Goal: Feedback & Contribution: Submit feedback/report problem

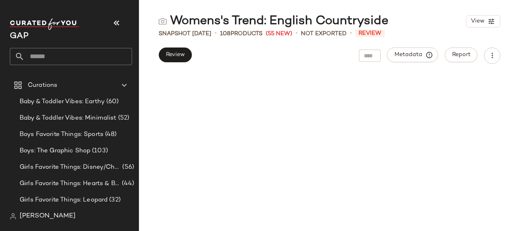
scroll to position [2992, 0]
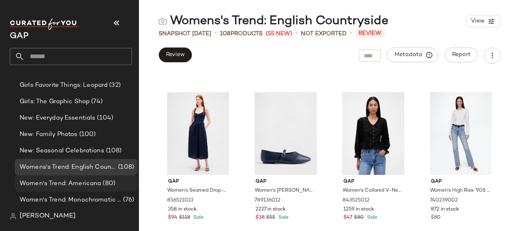
click at [83, 183] on span "Women's Trend: Americana" at bounding box center [60, 183] width 81 height 9
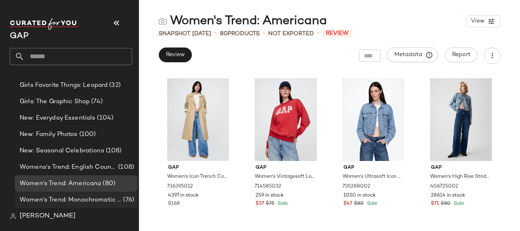
click at [88, 195] on span "Women's Trend: Monochromatic Dressing" at bounding box center [71, 199] width 102 height 9
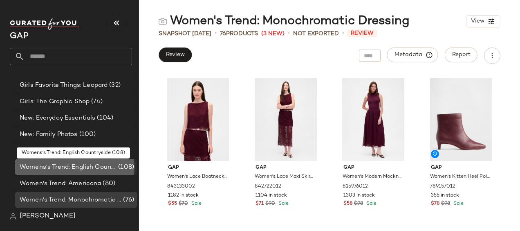
click at [88, 170] on span "Womens's Trend: English Countryside" at bounding box center [68, 166] width 97 height 9
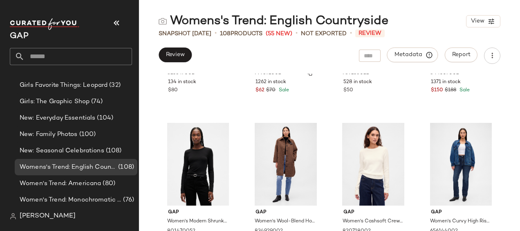
scroll to position [293, 0]
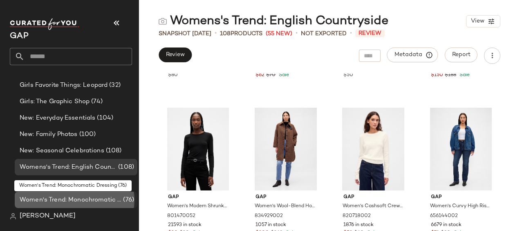
click at [89, 198] on span "Women's Trend: Monochromatic Dressing" at bounding box center [71, 199] width 102 height 9
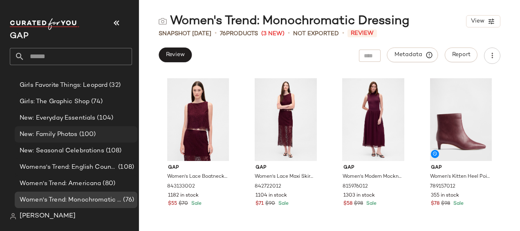
click at [79, 132] on span "(100)" at bounding box center [87, 134] width 18 height 9
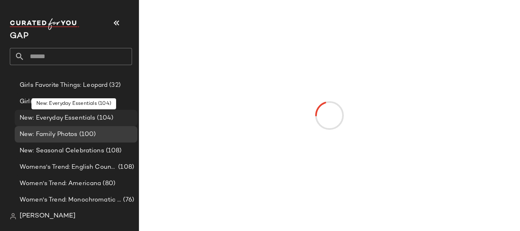
click at [79, 114] on span "New: Everyday Essentials" at bounding box center [58, 117] width 76 height 9
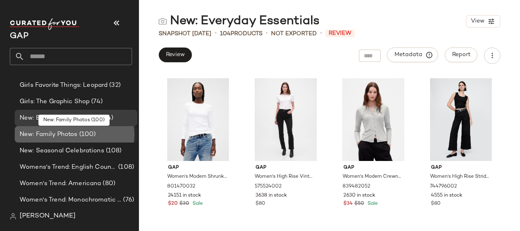
click at [84, 136] on span "(100)" at bounding box center [87, 134] width 18 height 9
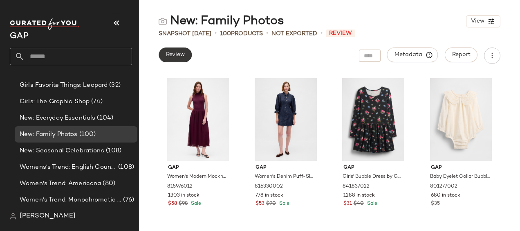
click at [176, 57] on span "Review" at bounding box center [175, 55] width 19 height 7
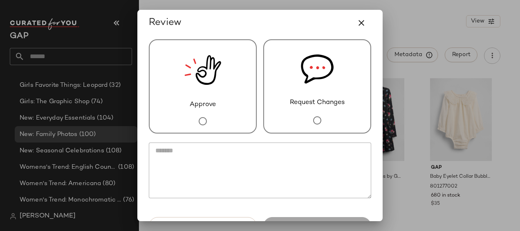
click at [330, 115] on div "Request Changes" at bounding box center [317, 86] width 108 height 94
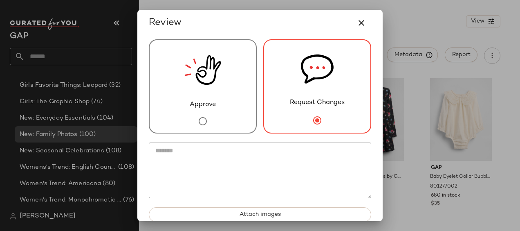
click at [307, 158] on textarea at bounding box center [260, 170] width 222 height 56
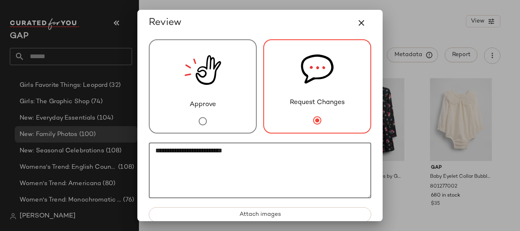
paste textarea "*"
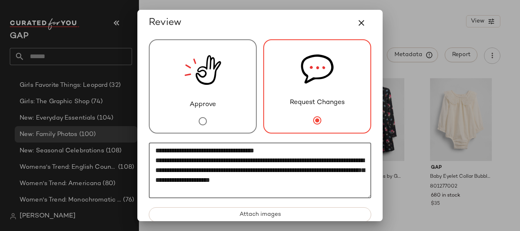
paste textarea "**"
click at [152, 154] on textarea "**********" at bounding box center [260, 170] width 222 height 56
click at [152, 160] on textarea "**********" at bounding box center [260, 170] width 222 height 56
click at [287, 195] on textarea "**********" at bounding box center [260, 170] width 222 height 56
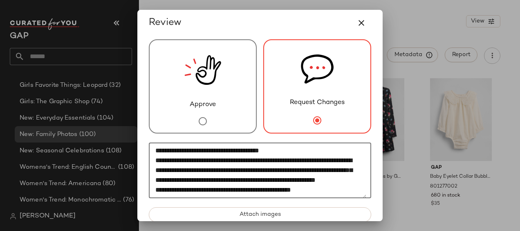
scroll to position [16, 0]
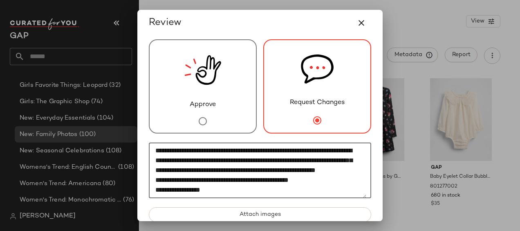
paste textarea "*"
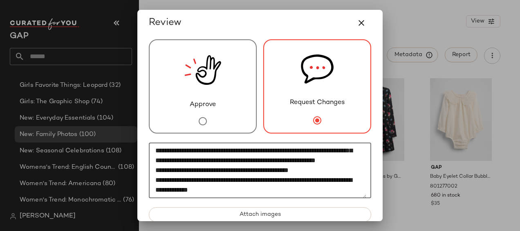
paste textarea "*"
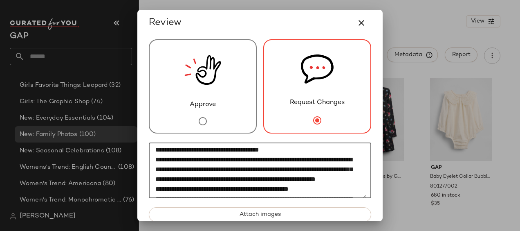
scroll to position [0, 0]
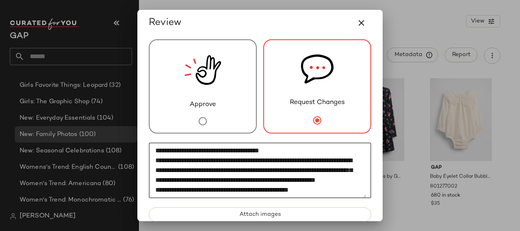
drag, startPoint x: 197, startPoint y: 194, endPoint x: 148, endPoint y: 130, distance: 80.8
click at [148, 130] on div "**********" at bounding box center [260, 133] width 236 height 195
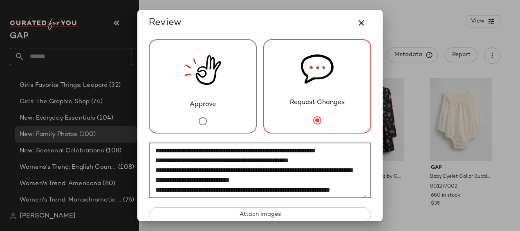
scroll to position [49, 0]
type textarea "**********"
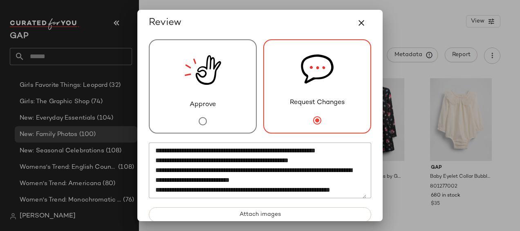
drag, startPoint x: 323, startPoint y: 19, endPoint x: 257, endPoint y: 20, distance: 66.7
click at [257, 20] on div "Review" at bounding box center [260, 23] width 222 height 20
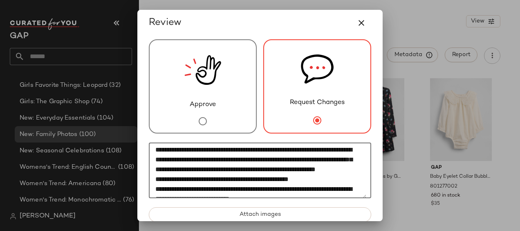
scroll to position [0, 0]
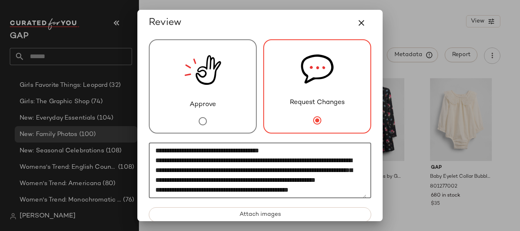
drag, startPoint x: 195, startPoint y: 191, endPoint x: 143, endPoint y: 114, distance: 93.0
click at [143, 114] on div "**********" at bounding box center [260, 133] width 236 height 195
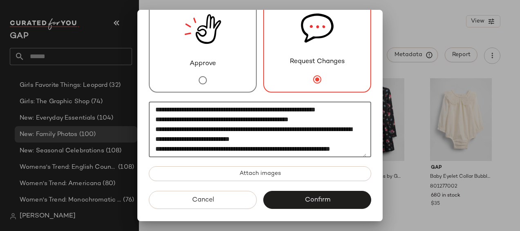
scroll to position [42, 0]
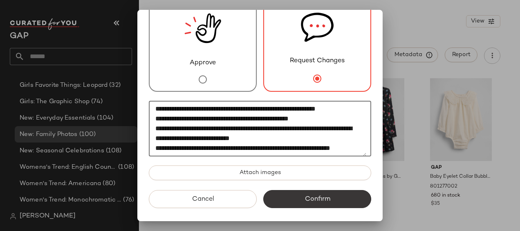
click at [317, 201] on span "Confirm" at bounding box center [317, 199] width 26 height 8
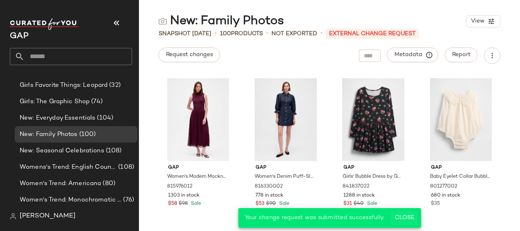
click at [402, 219] on span "Close" at bounding box center [404, 217] width 20 height 7
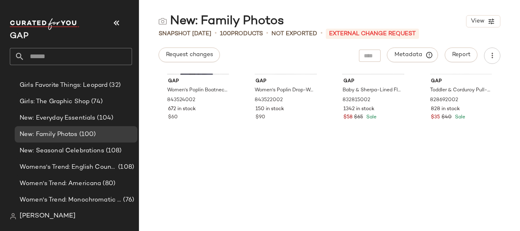
scroll to position [2215, 0]
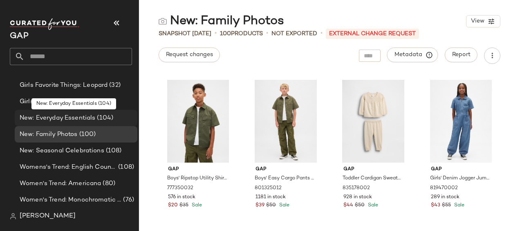
click at [61, 117] on span "New: Everyday Essentials" at bounding box center [58, 117] width 76 height 9
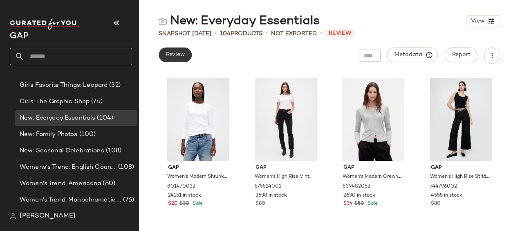
click at [185, 56] on span "Review" at bounding box center [175, 55] width 19 height 7
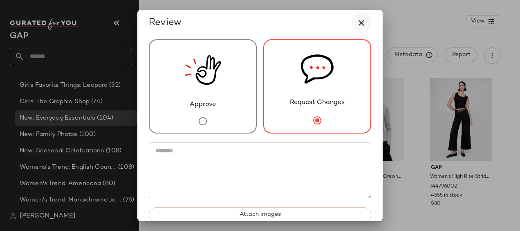
click at [357, 18] on icon "button" at bounding box center [362, 23] width 10 height 10
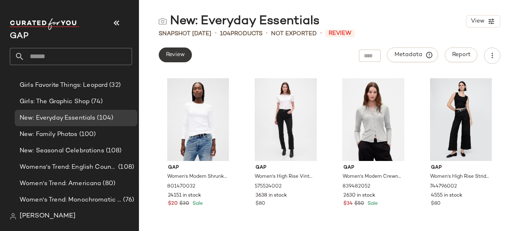
click at [187, 54] on button "Review" at bounding box center [175, 54] width 33 height 15
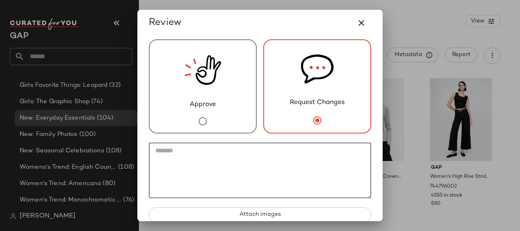
click at [259, 155] on textarea at bounding box center [260, 170] width 222 height 56
paste textarea "**********"
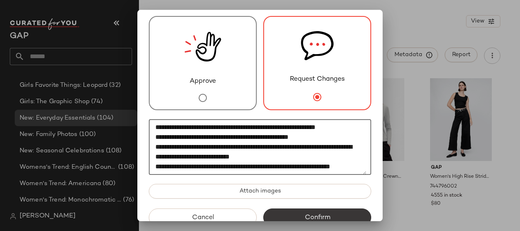
scroll to position [42, 0]
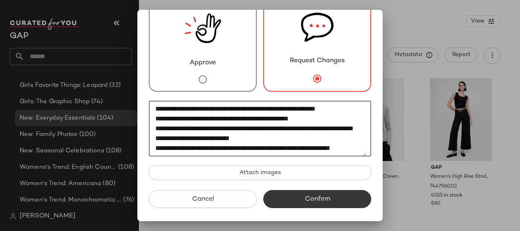
type textarea "**********"
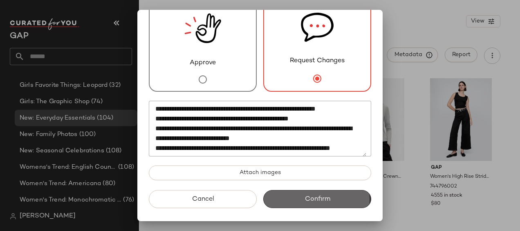
click at [274, 204] on button "Confirm" at bounding box center [317, 199] width 108 height 18
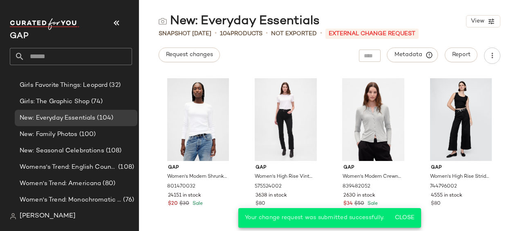
click at [32, 151] on span "New: Seasonal Celebrations" at bounding box center [62, 150] width 85 height 9
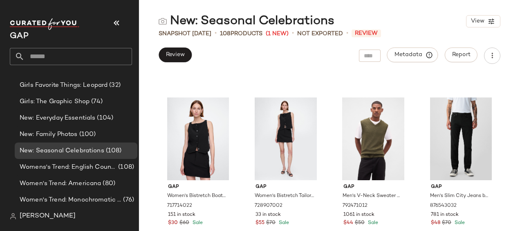
scroll to position [620, 0]
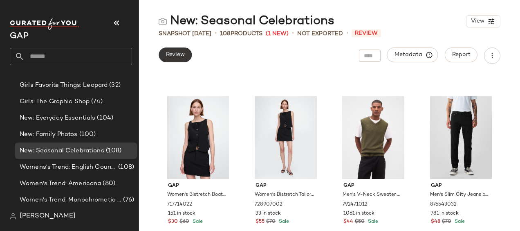
click at [175, 54] on span "Review" at bounding box center [175, 55] width 19 height 7
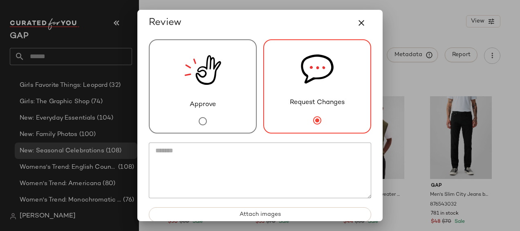
click at [301, 153] on textarea at bounding box center [260, 170] width 222 height 56
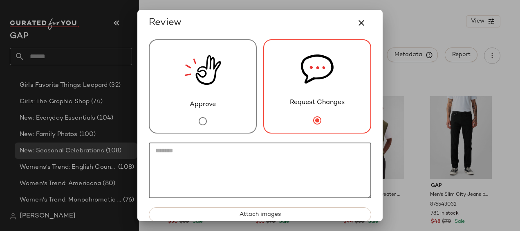
paste textarea "**********"
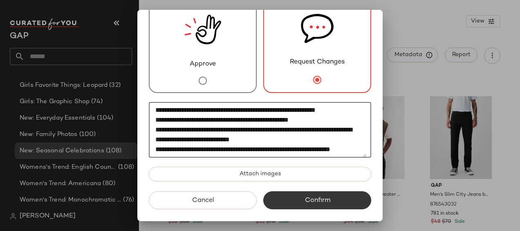
scroll to position [42, 0]
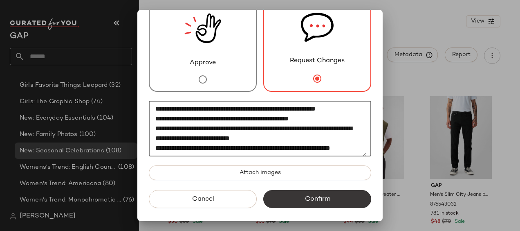
type textarea "**********"
click at [284, 197] on button "Confirm" at bounding box center [317, 199] width 108 height 18
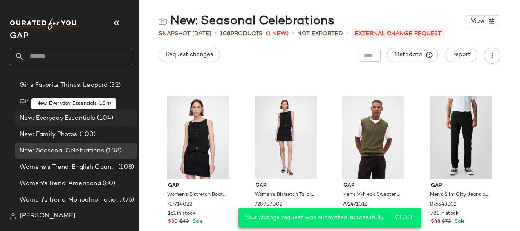
click at [61, 118] on span "New: Everyday Essentials" at bounding box center [58, 117] width 76 height 9
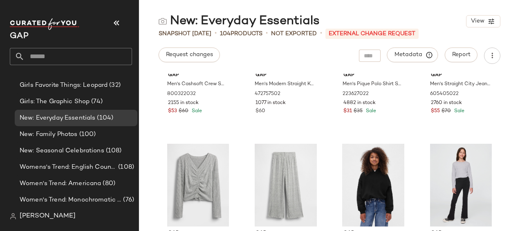
scroll to position [1397, 0]
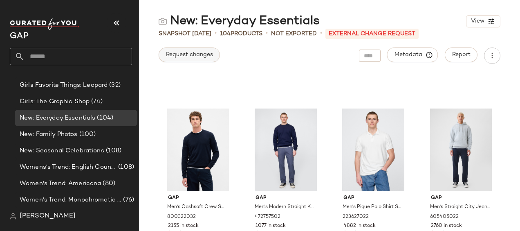
click at [206, 57] on span "Request changes" at bounding box center [189, 55] width 47 height 7
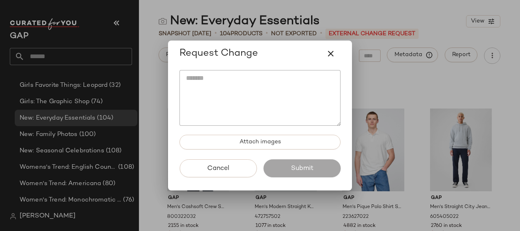
click at [243, 99] on textarea at bounding box center [260, 98] width 161 height 56
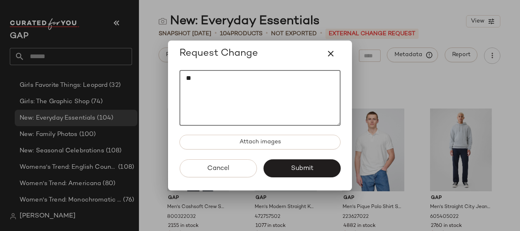
type textarea "*"
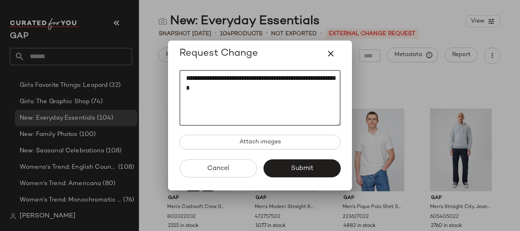
paste textarea "*****"
drag, startPoint x: 230, startPoint y: 100, endPoint x: 226, endPoint y: 100, distance: 4.5
click at [226, 100] on textarea "**********" at bounding box center [260, 98] width 161 height 56
click at [243, 98] on textarea "**********" at bounding box center [260, 98] width 161 height 56
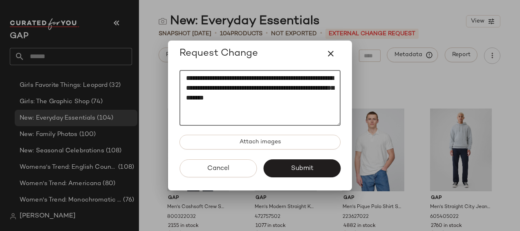
paste textarea "*"
click at [227, 109] on textarea "**********" at bounding box center [260, 98] width 161 height 56
type textarea "**********"
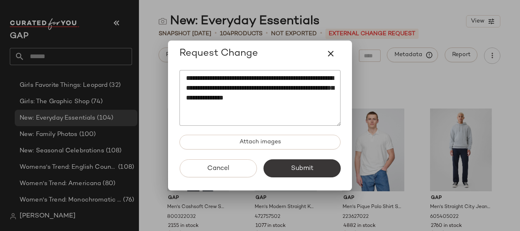
click at [304, 170] on span "Submit" at bounding box center [301, 168] width 23 height 8
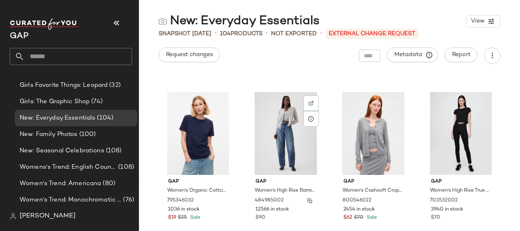
scroll to position [3769, 0]
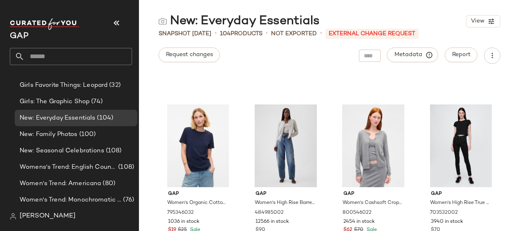
drag, startPoint x: 446, startPoint y: 83, endPoint x: 365, endPoint y: 70, distance: 82.0
click at [202, 55] on span "Request changes" at bounding box center [189, 55] width 47 height 7
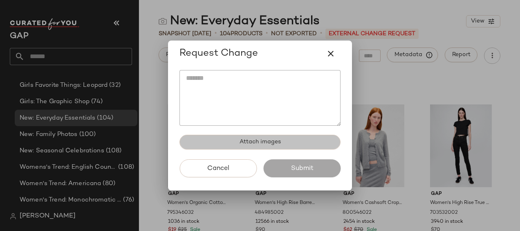
click at [243, 141] on span "Attach images" at bounding box center [260, 142] width 42 height 7
click at [251, 141] on span "Attach images" at bounding box center [260, 142] width 42 height 7
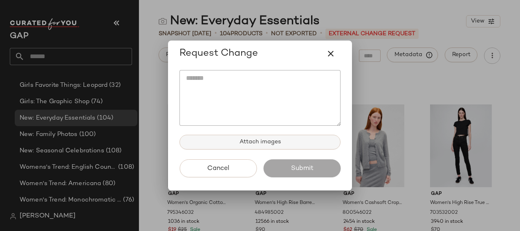
type input "**********"
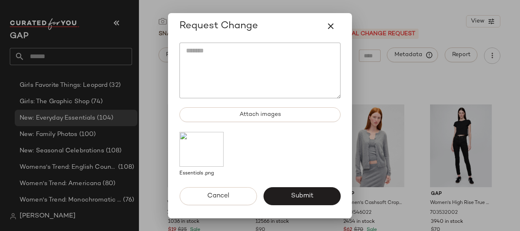
click at [215, 67] on textarea at bounding box center [260, 71] width 161 height 56
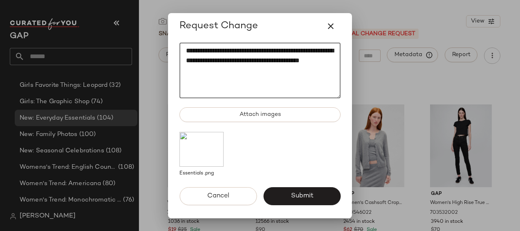
paste textarea "**"
type textarea "**********"
click at [294, 195] on span "Submit" at bounding box center [301, 196] width 23 height 8
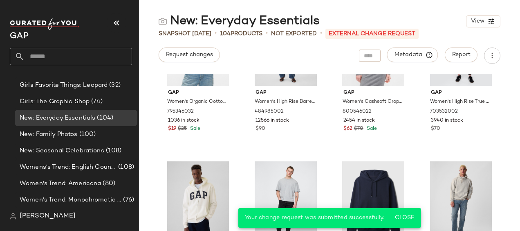
scroll to position [3949, 0]
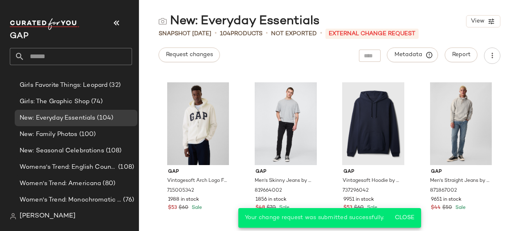
click at [290, 52] on div "Request changes Metadata Report" at bounding box center [329, 55] width 381 height 16
click at [401, 216] on span "Close" at bounding box center [404, 217] width 20 height 7
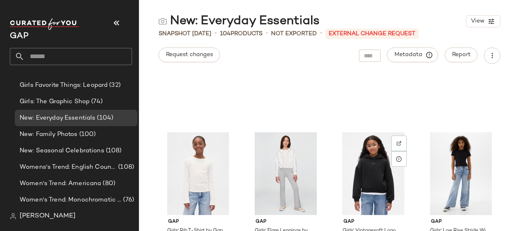
scroll to position [16, 0]
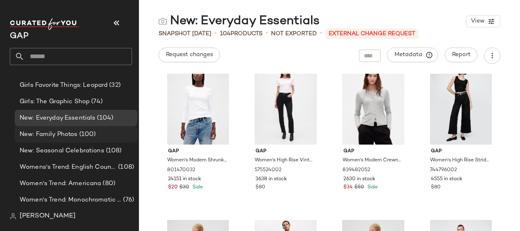
click at [82, 133] on span "(100)" at bounding box center [87, 134] width 18 height 9
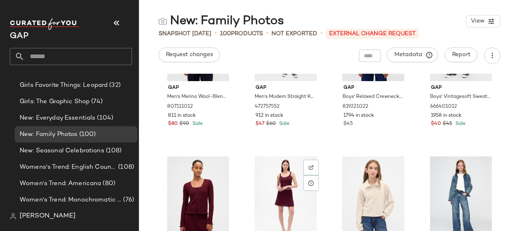
scroll to position [334, 0]
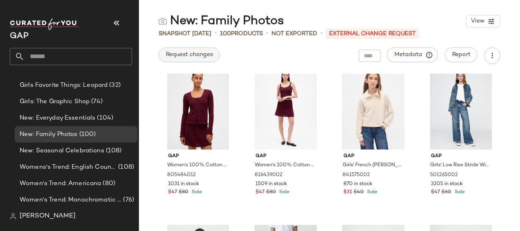
click at [191, 57] on span "Request changes" at bounding box center [189, 55] width 47 height 7
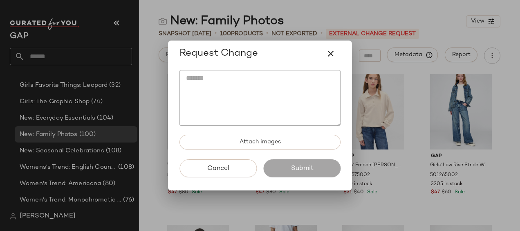
click at [198, 74] on textarea at bounding box center [260, 98] width 161 height 56
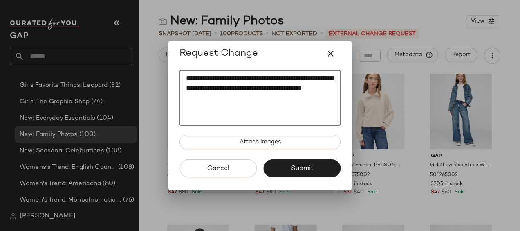
paste textarea "*"
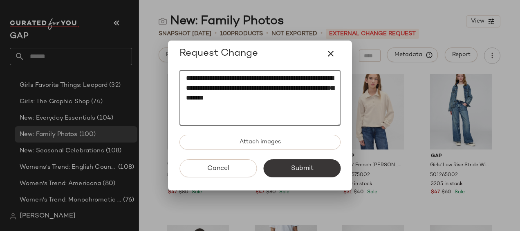
type textarea "**********"
click at [287, 170] on button "Submit" at bounding box center [301, 168] width 77 height 18
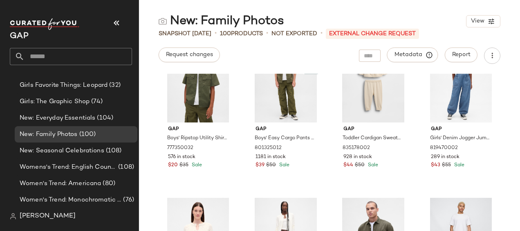
scroll to position [2215, 0]
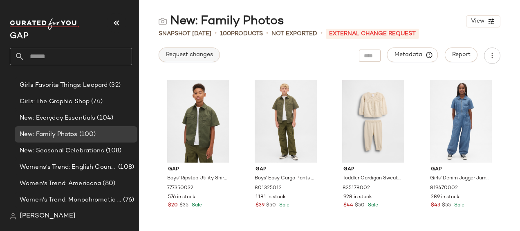
click at [180, 52] on span "Request changes" at bounding box center [189, 55] width 47 height 7
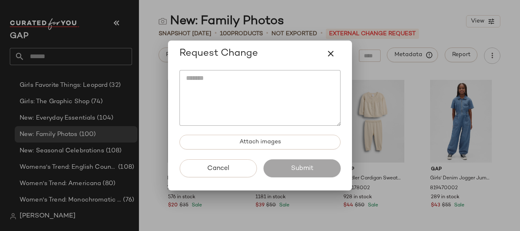
click at [217, 94] on textarea at bounding box center [260, 98] width 161 height 56
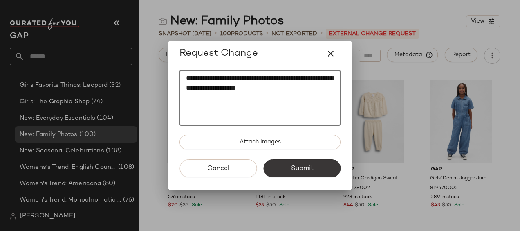
type textarea "**********"
click at [311, 168] on span "Submit" at bounding box center [301, 168] width 23 height 8
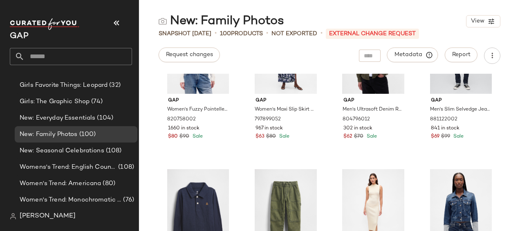
scroll to position [2196, 0]
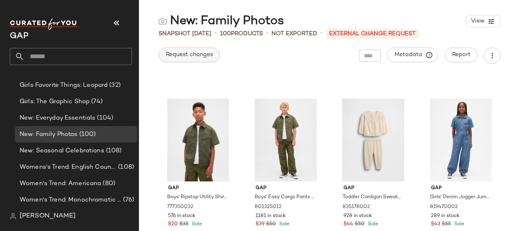
click at [204, 53] on span "Request changes" at bounding box center [189, 55] width 47 height 7
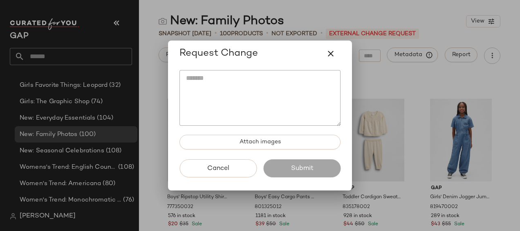
click at [226, 94] on textarea at bounding box center [260, 98] width 161 height 56
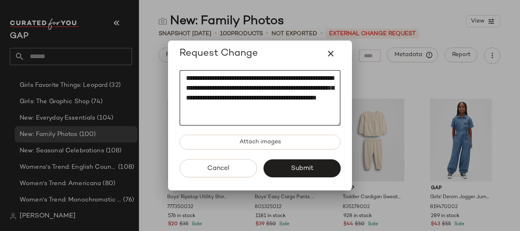
paste textarea "*"
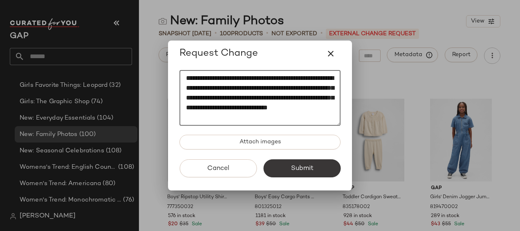
type textarea "**********"
click at [302, 166] on span "Submit" at bounding box center [301, 168] width 23 height 8
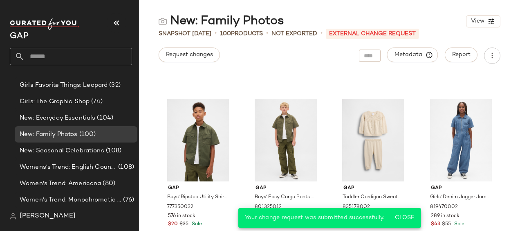
click at [63, 150] on span "New: Seasonal Celebrations" at bounding box center [62, 150] width 85 height 9
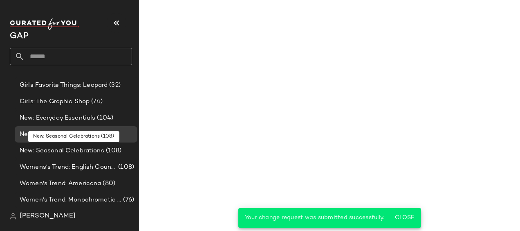
click at [63, 150] on span "New: Seasonal Celebrations" at bounding box center [62, 150] width 85 height 9
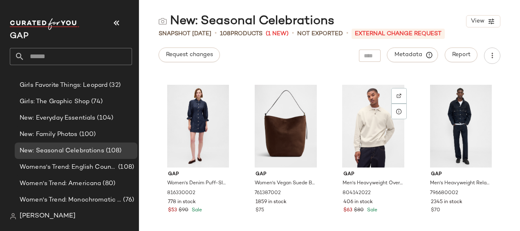
scroll to position [1111, 0]
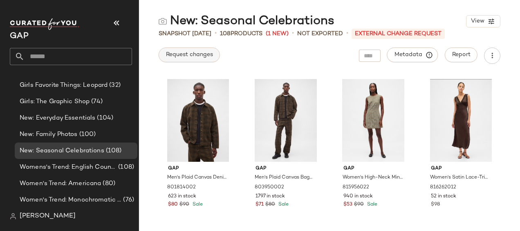
click at [183, 50] on button "Request changes" at bounding box center [189, 54] width 61 height 15
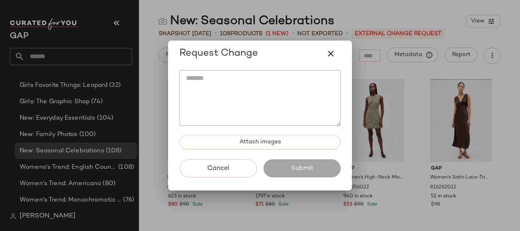
click at [187, 95] on textarea at bounding box center [260, 98] width 161 height 56
click at [259, 114] on textarea at bounding box center [260, 98] width 161 height 56
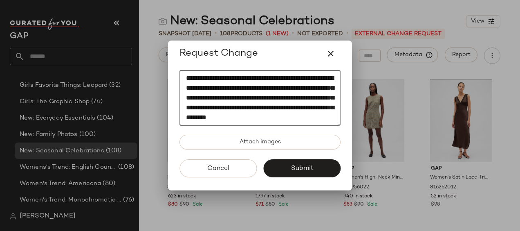
scroll to position [16, 0]
type textarea "**********"
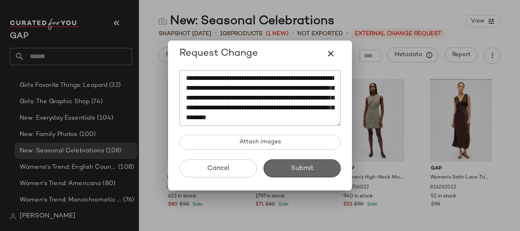
click at [282, 173] on button "Submit" at bounding box center [301, 168] width 77 height 18
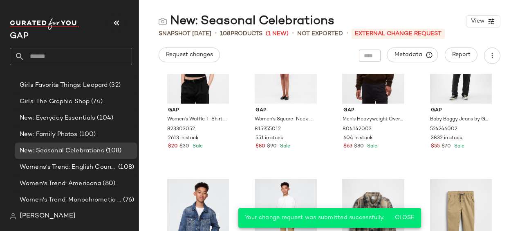
scroll to position [1765, 0]
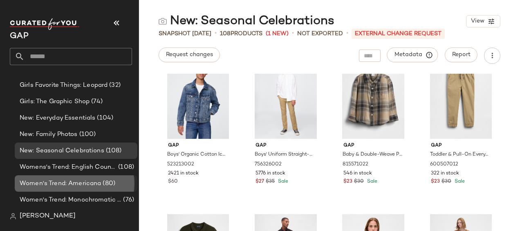
click at [65, 184] on span "Women's Trend: Americana" at bounding box center [60, 183] width 81 height 9
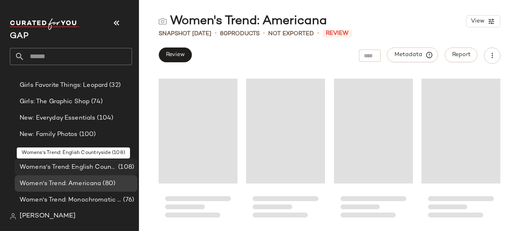
click at [67, 172] on div "Womens's Trend: English Countryside (108)" at bounding box center [76, 167] width 123 height 16
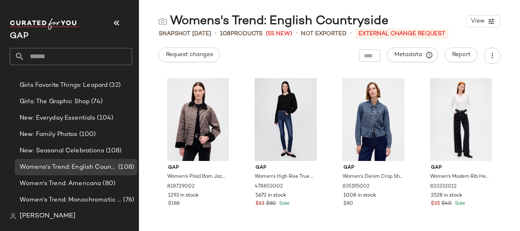
click at [394, 34] on p "External Change Request" at bounding box center [401, 34] width 93 height 10
click at [392, 30] on p "External Change Request" at bounding box center [401, 34] width 93 height 10
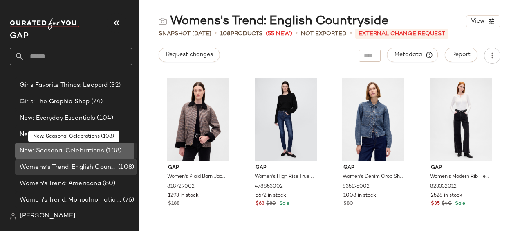
click at [65, 151] on span "New: Seasonal Celebrations" at bounding box center [62, 150] width 85 height 9
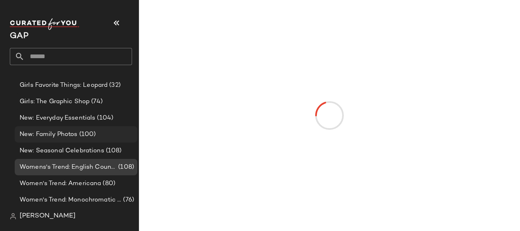
click at [68, 132] on span "New: Family Photos" at bounding box center [49, 134] width 58 height 9
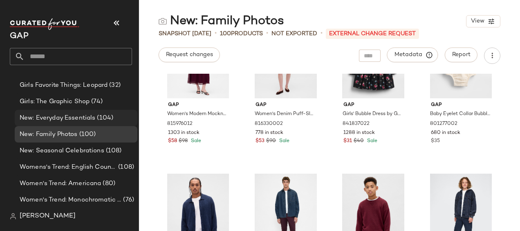
scroll to position [82, 0]
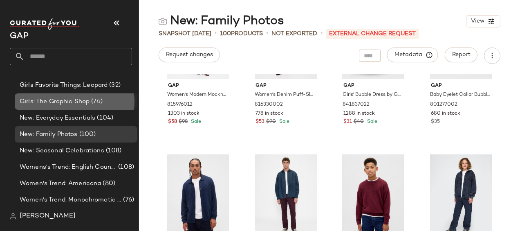
click at [60, 106] on span "Girls: The Graphic Shop" at bounding box center [55, 101] width 70 height 9
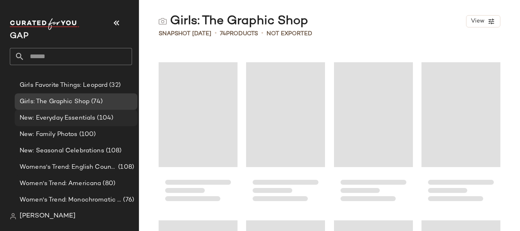
click at [59, 119] on span "New: Everyday Essentials" at bounding box center [58, 117] width 76 height 9
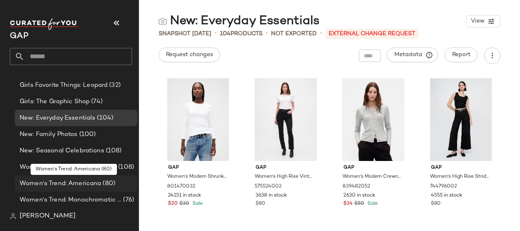
click at [74, 184] on span "Women's Trend: Americana" at bounding box center [60, 183] width 81 height 9
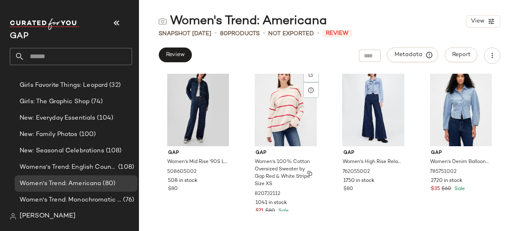
scroll to position [415, 0]
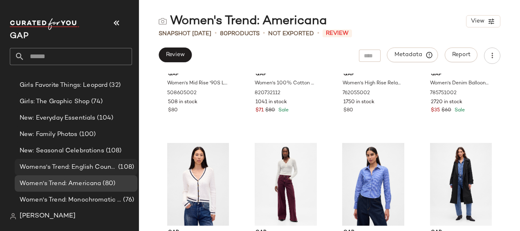
click at [45, 168] on span "Womens's Trend: English Countryside" at bounding box center [68, 166] width 97 height 9
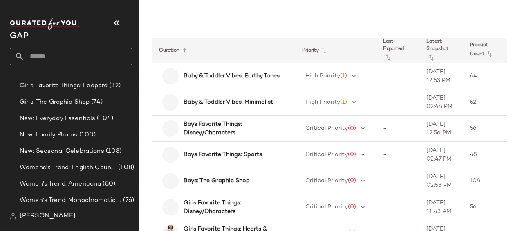
scroll to position [131, 0]
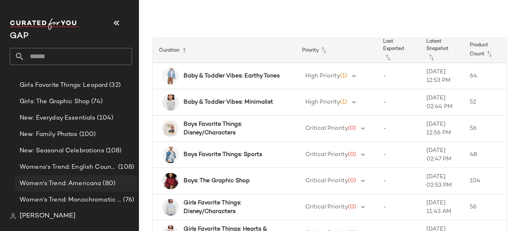
click at [81, 180] on span "Women's Trend: Americana" at bounding box center [60, 183] width 81 height 9
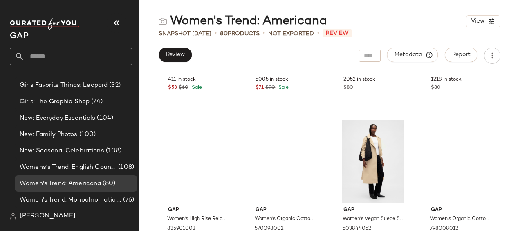
scroll to position [1070, 0]
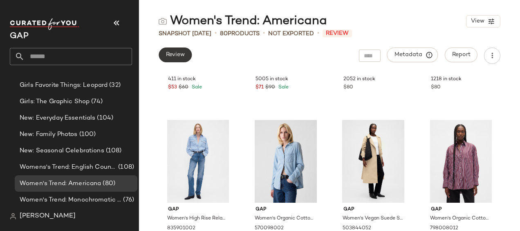
click at [169, 55] on span "Review" at bounding box center [175, 55] width 19 height 7
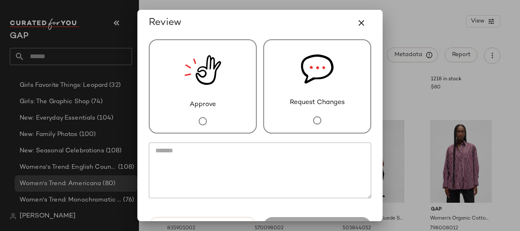
click at [311, 103] on span "Request Changes" at bounding box center [317, 103] width 55 height 10
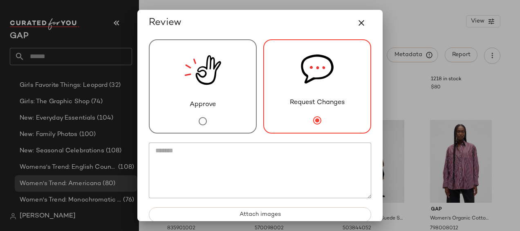
drag, startPoint x: 279, startPoint y: 171, endPoint x: 278, endPoint y: 166, distance: 5.0
click at [278, 167] on textarea at bounding box center [260, 170] width 222 height 56
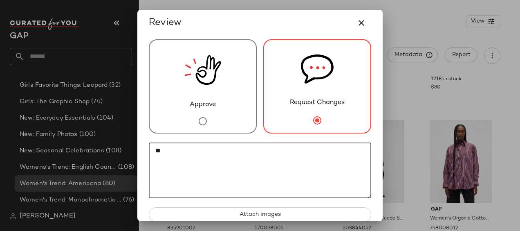
type textarea "*"
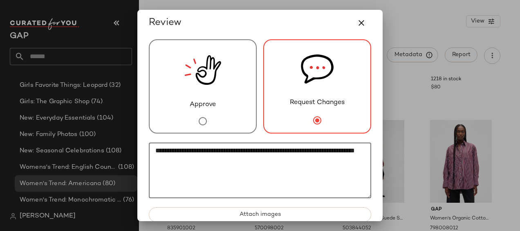
paste textarea "**"
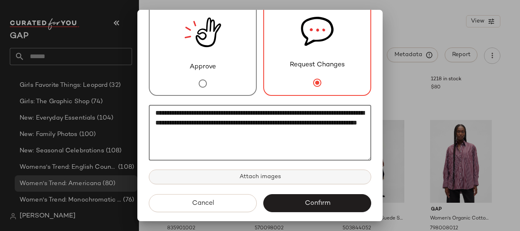
scroll to position [42, 0]
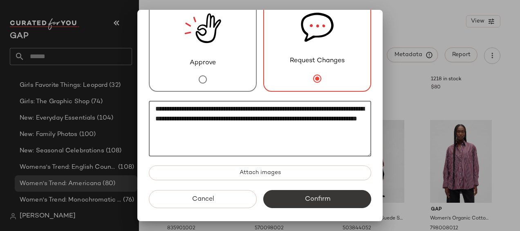
type textarea "**********"
click at [314, 201] on span "Confirm" at bounding box center [317, 199] width 26 height 8
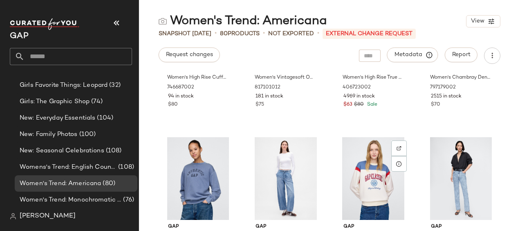
scroll to position [2215, 0]
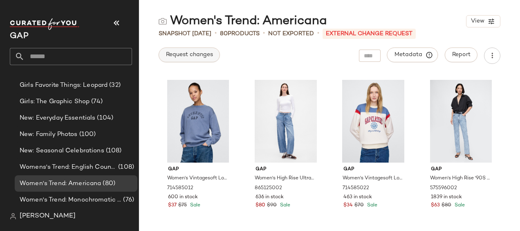
click at [198, 54] on span "Request changes" at bounding box center [189, 55] width 47 height 7
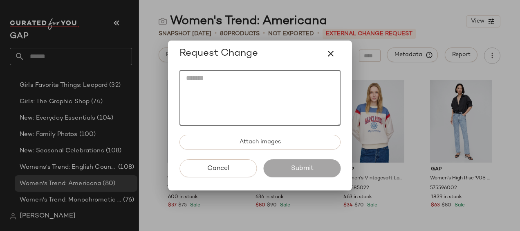
click at [249, 83] on textarea at bounding box center [260, 98] width 161 height 56
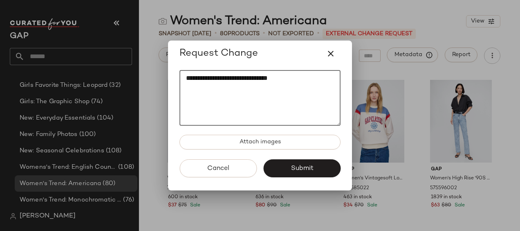
paste textarea "**"
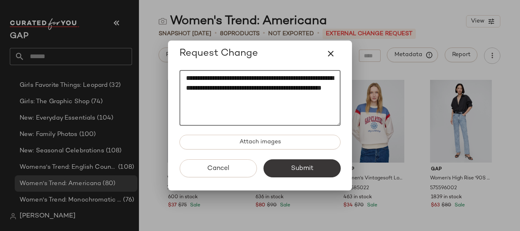
type textarea "**********"
click at [296, 168] on span "Submit" at bounding box center [301, 168] width 23 height 8
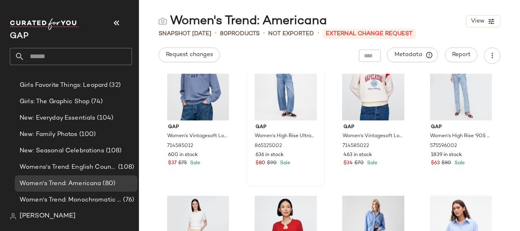
scroll to position [2225, 0]
